Goal: Connect with others

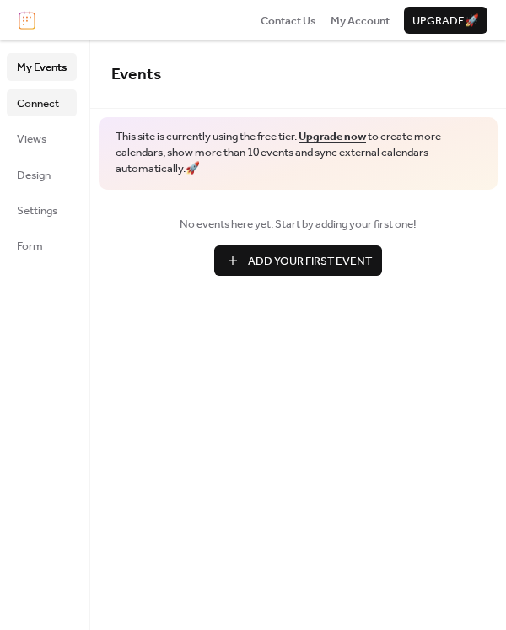
click at [40, 103] on span "Connect" at bounding box center [38, 103] width 42 height 17
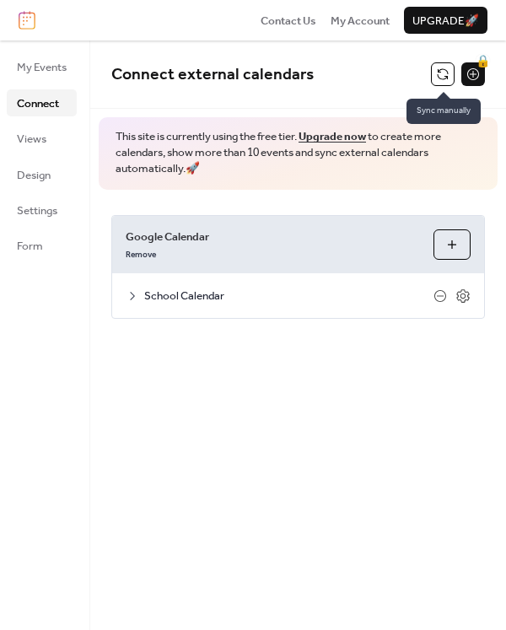
click at [440, 78] on button at bounding box center [443, 74] width 24 height 24
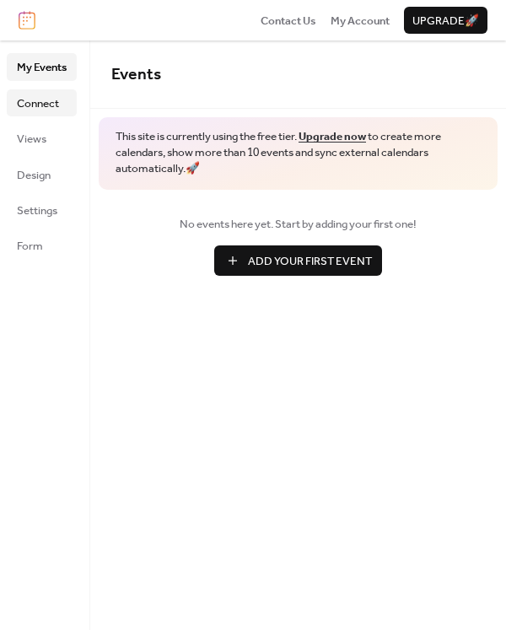
click at [35, 106] on span "Connect" at bounding box center [38, 103] width 42 height 17
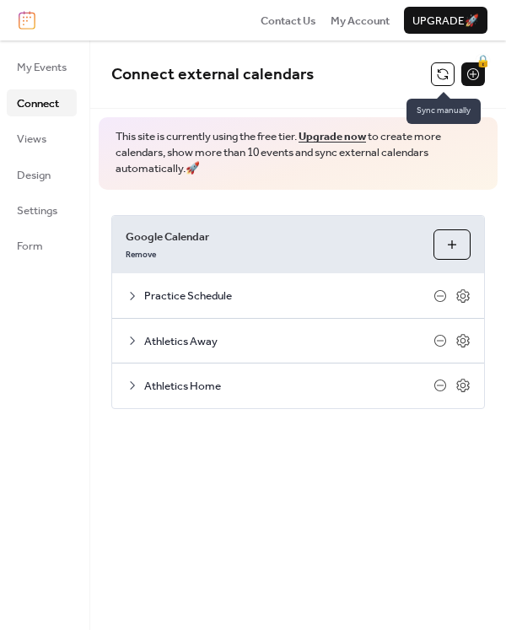
click at [434, 73] on button at bounding box center [443, 74] width 24 height 24
